Goal: Task Accomplishment & Management: Manage account settings

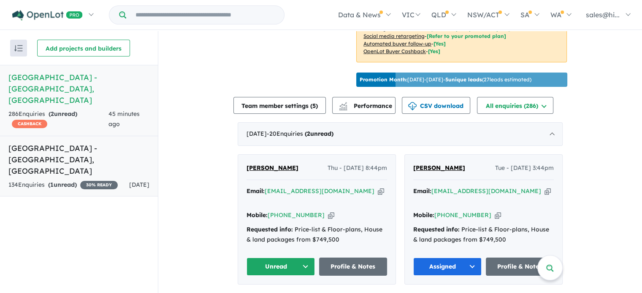
scroll to position [284, 0]
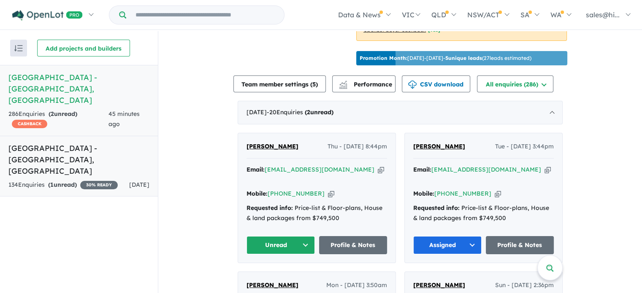
click at [110, 143] on h5 "[GEOGRAPHIC_DATA] - [GEOGRAPHIC_DATA] , [GEOGRAPHIC_DATA]" at bounding box center [78, 160] width 141 height 34
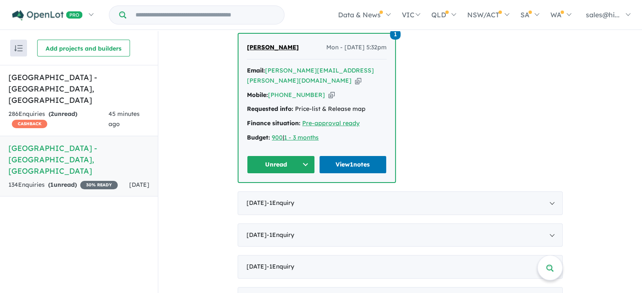
scroll to position [338, 0]
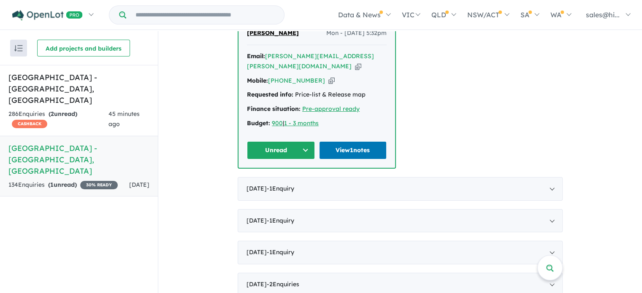
click at [300, 141] on button "Unread" at bounding box center [281, 150] width 68 height 18
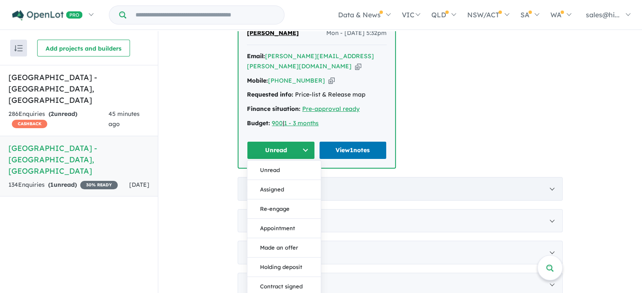
click at [287, 180] on button "Assigned" at bounding box center [283, 189] width 73 height 19
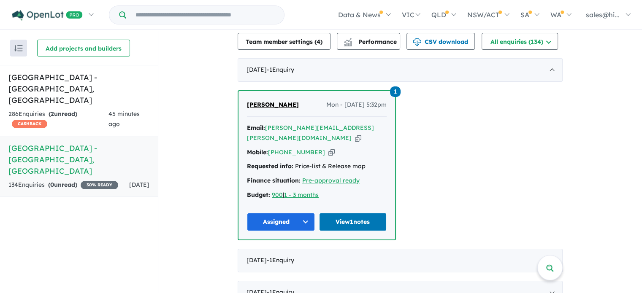
scroll to position [253, 0]
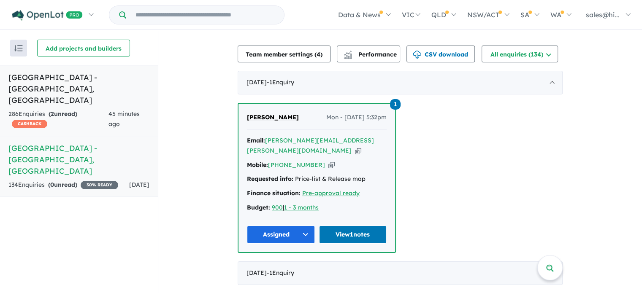
click at [118, 110] on span "45 minutes ago" at bounding box center [123, 119] width 31 height 18
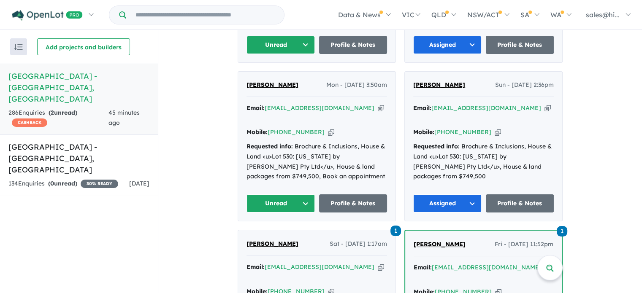
scroll to position [464, 0]
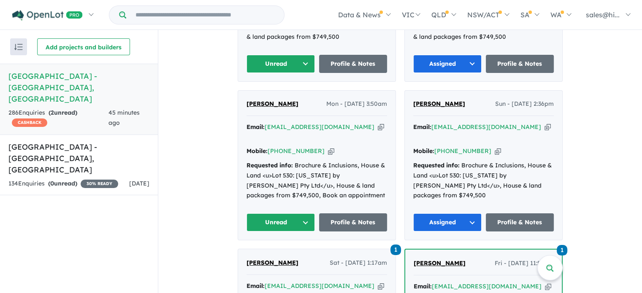
click at [302, 214] on button "Unread" at bounding box center [280, 223] width 68 height 18
click at [282, 252] on button "Assigned" at bounding box center [283, 261] width 73 height 19
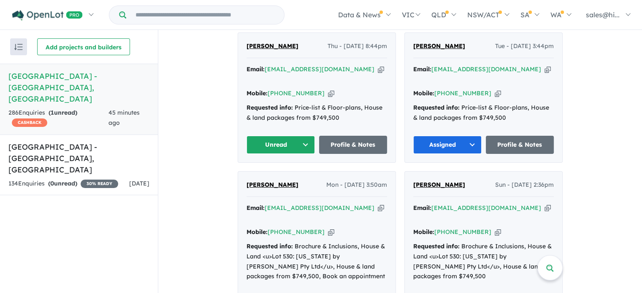
scroll to position [380, 0]
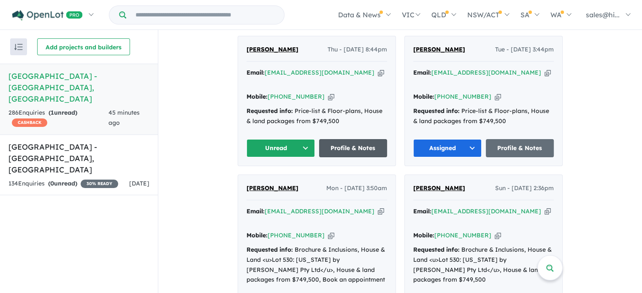
click at [364, 143] on link "Profile & Notes" at bounding box center [353, 148] width 68 height 18
click at [300, 143] on button "Unread" at bounding box center [280, 148] width 68 height 18
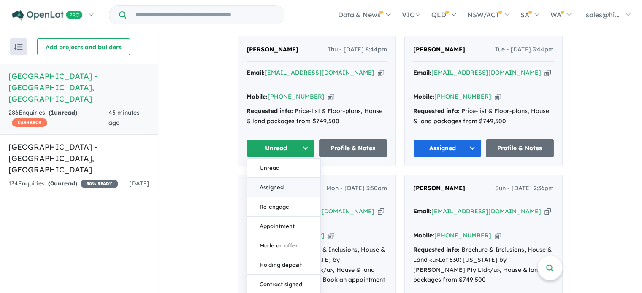
click at [281, 180] on button "Assigned" at bounding box center [283, 187] width 73 height 19
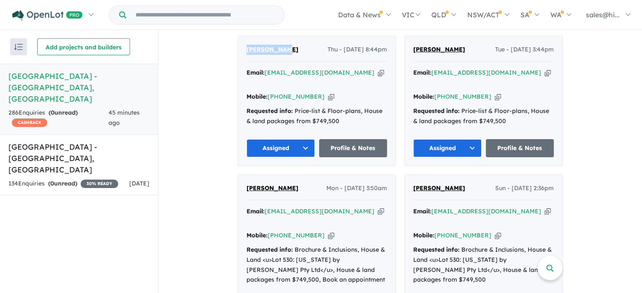
drag, startPoint x: 282, startPoint y: 56, endPoint x: 245, endPoint y: 57, distance: 37.1
click at [246, 57] on div "[PERSON_NAME] Thu - [DATE] 8:44pm" at bounding box center [316, 53] width 141 height 17
copy span "[PERSON_NAME]"
